Goal: Task Accomplishment & Management: Manage account settings

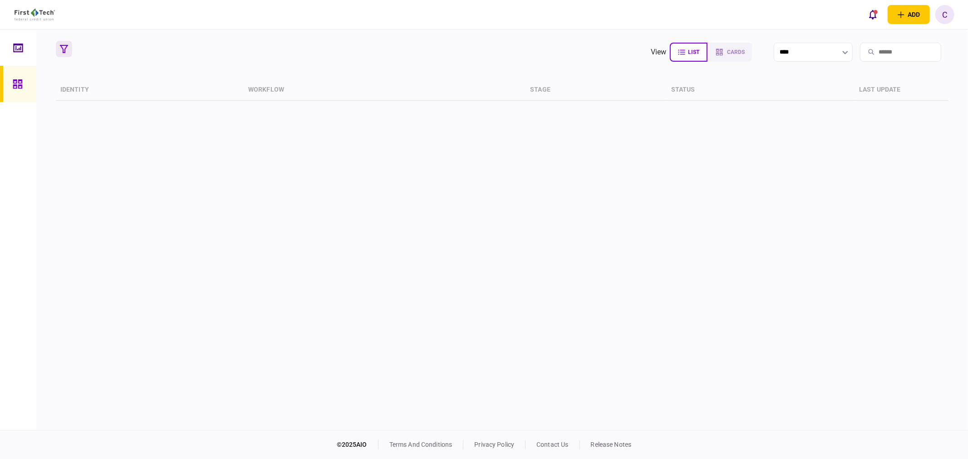
click at [61, 48] on icon "button" at bounding box center [64, 49] width 8 height 8
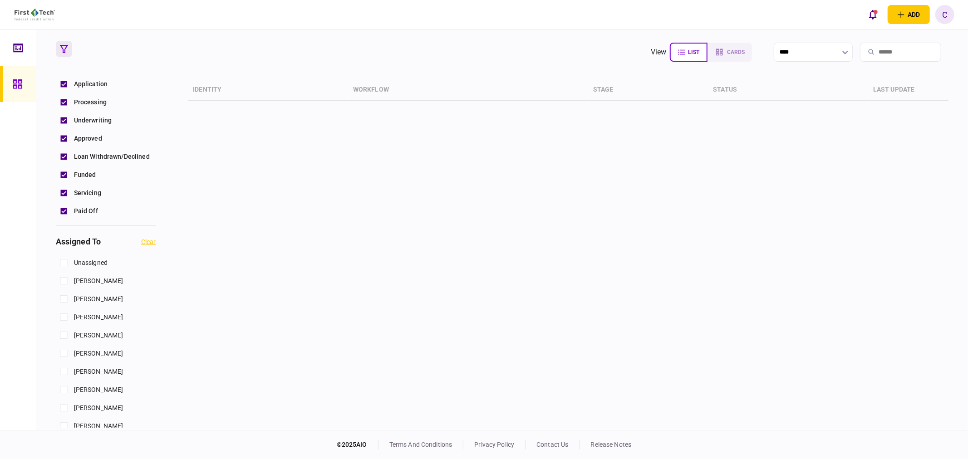
scroll to position [302, 0]
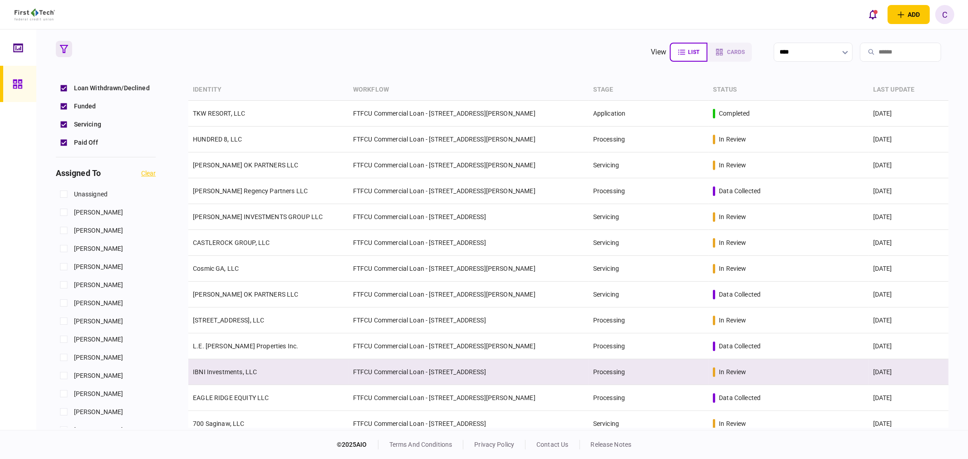
click at [224, 374] on link "IBNI Investments, LLC" at bounding box center [225, 372] width 64 height 7
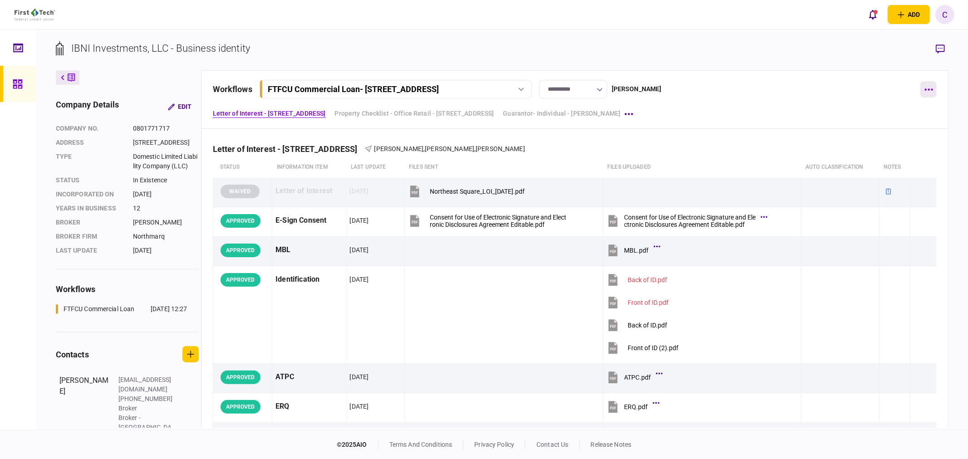
click at [932, 89] on icon "button" at bounding box center [929, 90] width 9 height 2
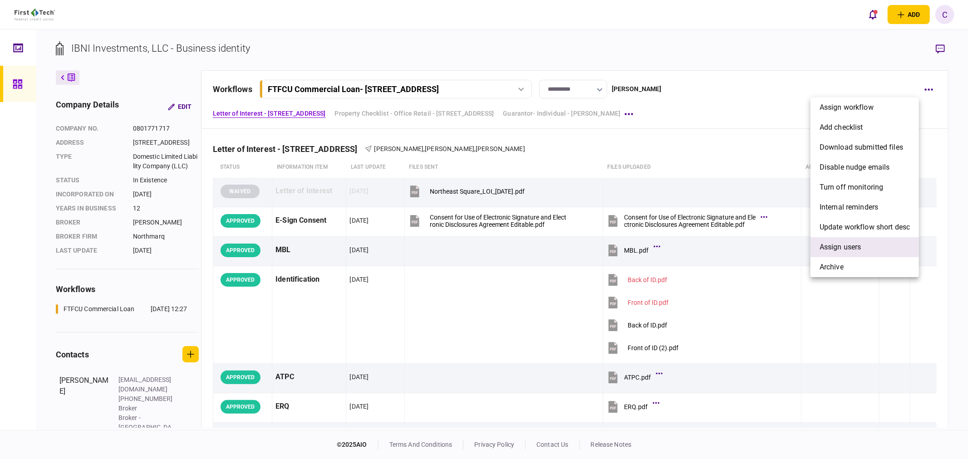
click at [841, 248] on span "Assign users" at bounding box center [841, 247] width 42 height 11
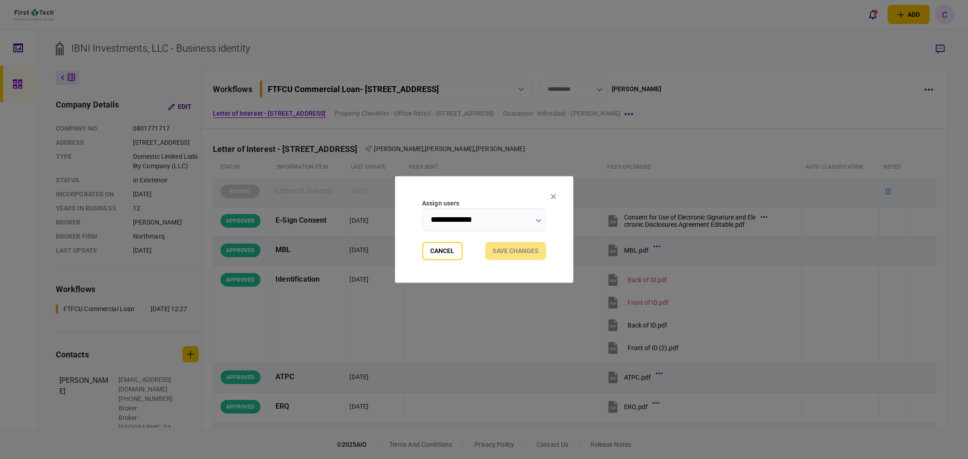
click at [538, 222] on icon "button" at bounding box center [538, 221] width 5 height 4
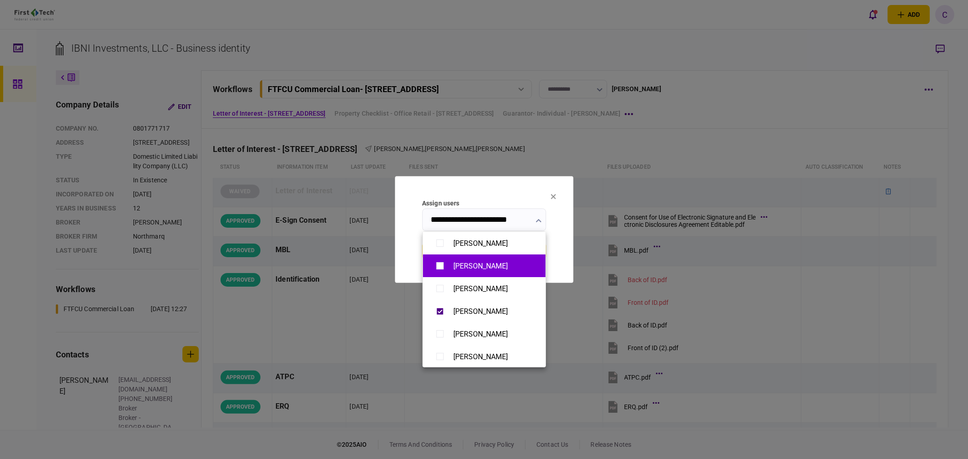
type input "**********"
click at [565, 221] on div at bounding box center [484, 229] width 968 height 459
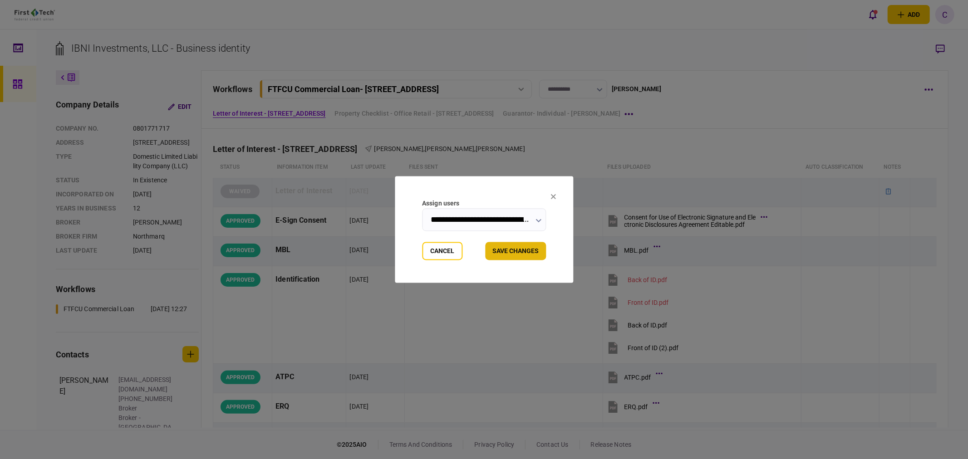
click at [522, 257] on button "Save changes" at bounding box center [515, 251] width 61 height 18
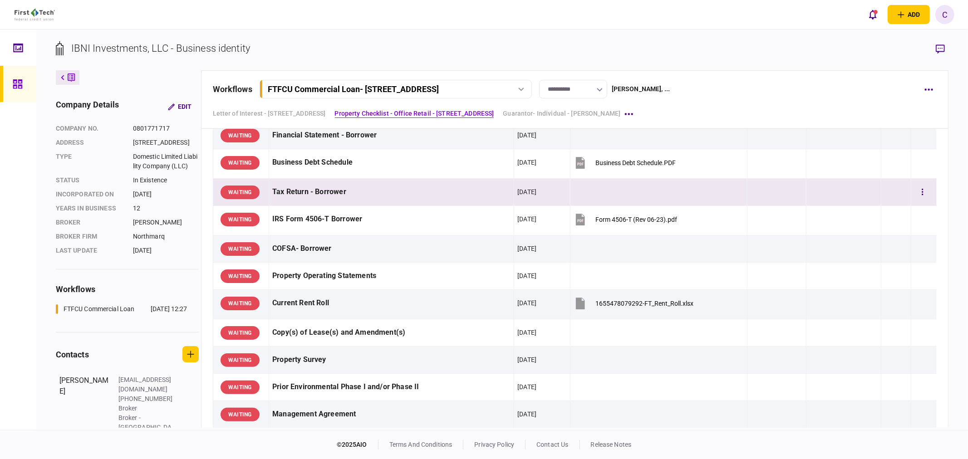
scroll to position [504, 0]
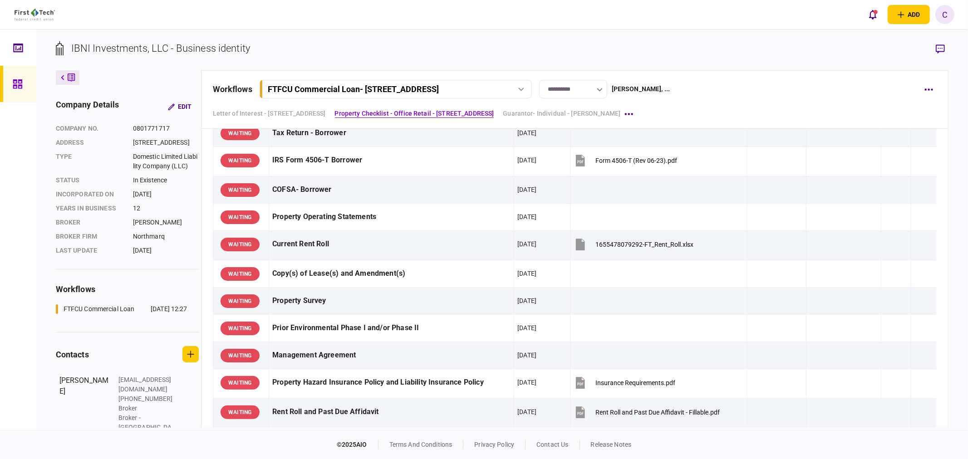
click at [938, 48] on icon "button" at bounding box center [940, 48] width 9 height 9
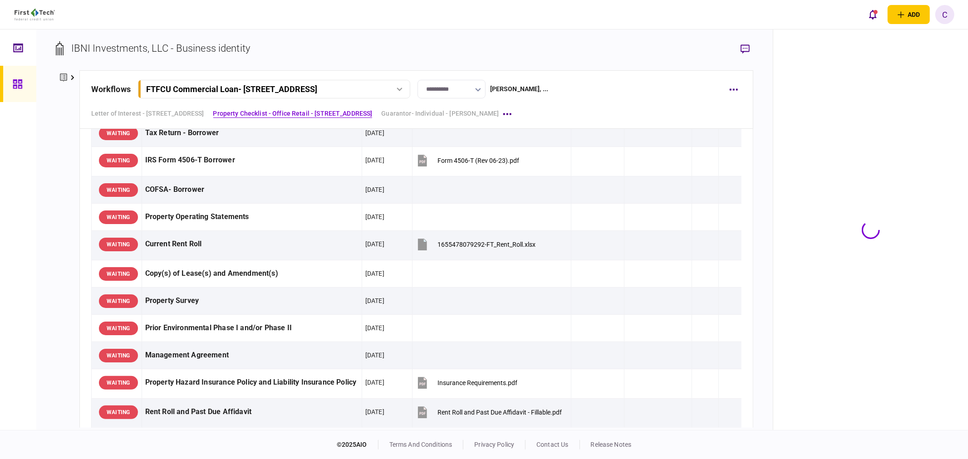
scroll to position [515, 0]
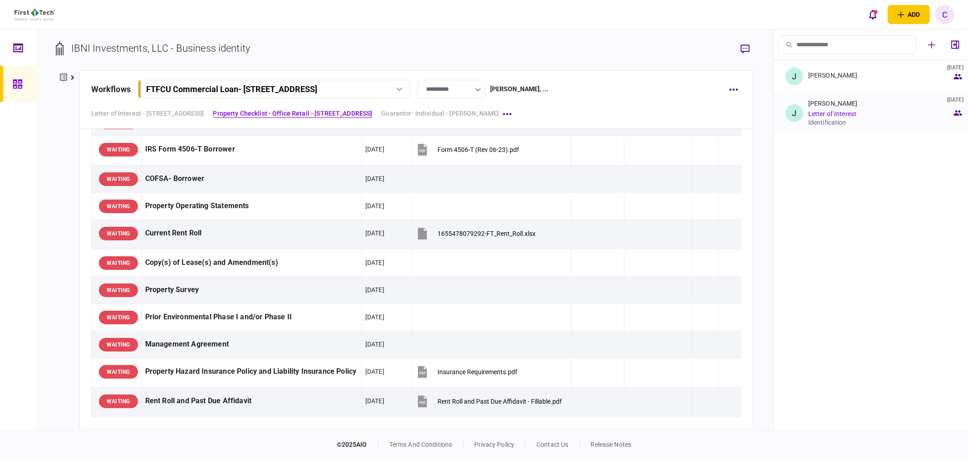
click at [832, 120] on div "Identification" at bounding box center [881, 122] width 144 height 7
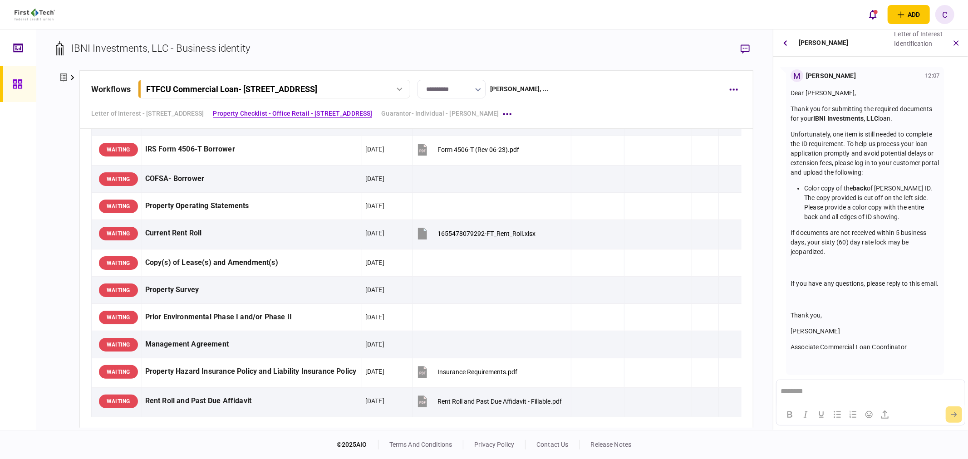
scroll to position [64, 0]
